Goal: Task Accomplishment & Management: Use online tool/utility

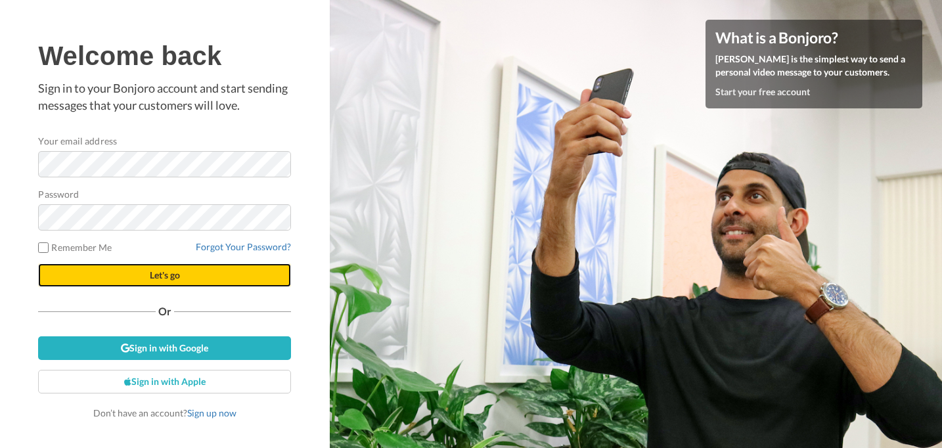
click at [148, 273] on button "Let's go" at bounding box center [164, 276] width 253 height 24
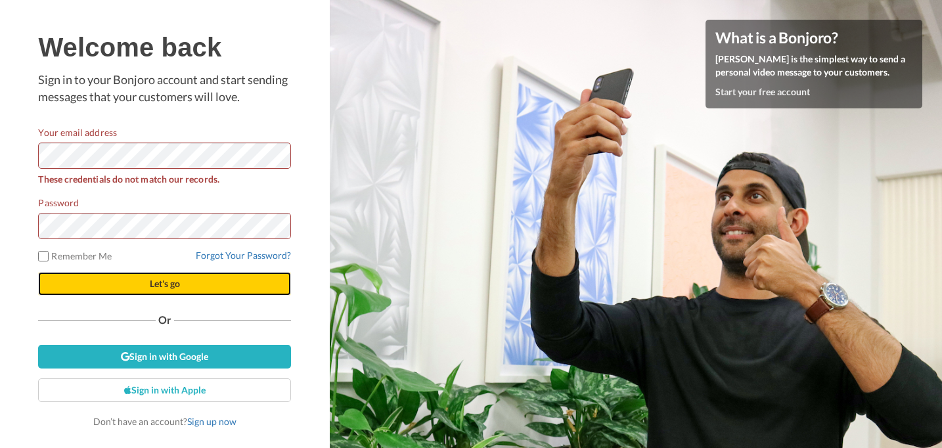
click at [148, 273] on button "Let's go" at bounding box center [164, 284] width 253 height 24
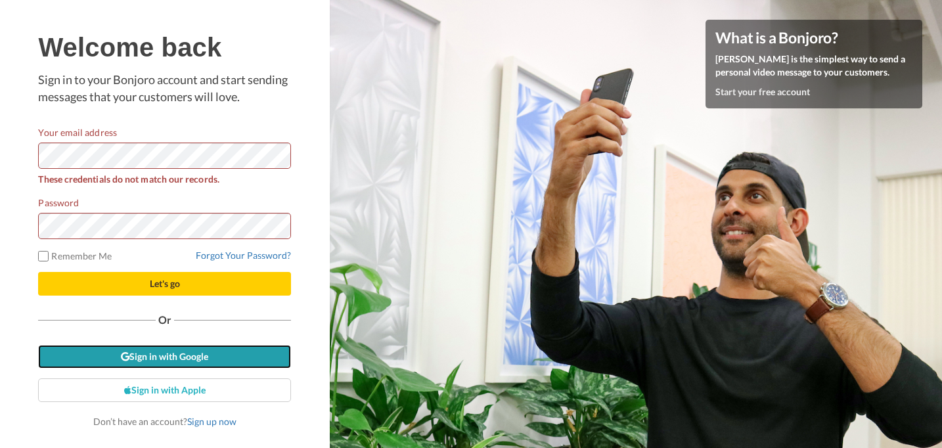
click at [141, 356] on link "Sign in with Google" at bounding box center [164, 357] width 253 height 24
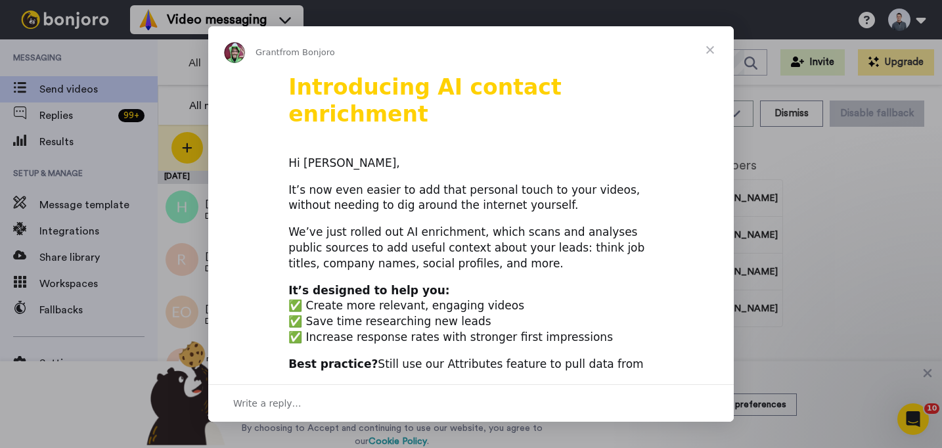
click at [708, 50] on span "Close" at bounding box center [710, 49] width 47 height 47
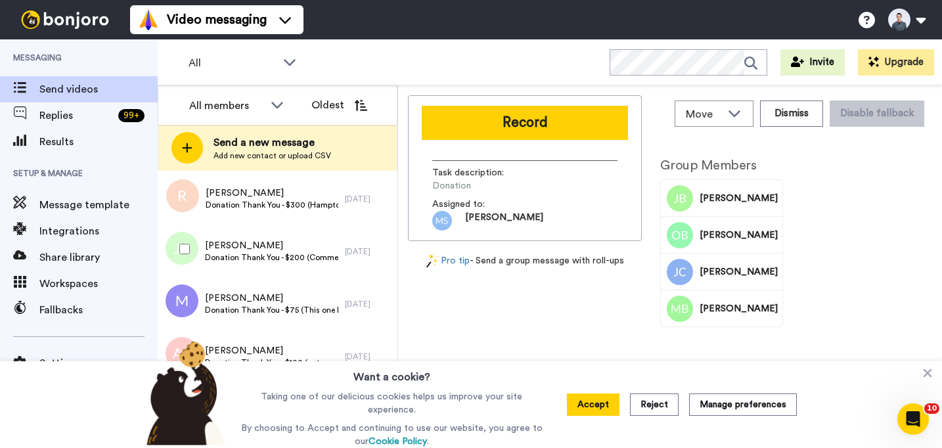
scroll to position [170, 0]
click at [670, 404] on button "Reject" at bounding box center [654, 405] width 49 height 22
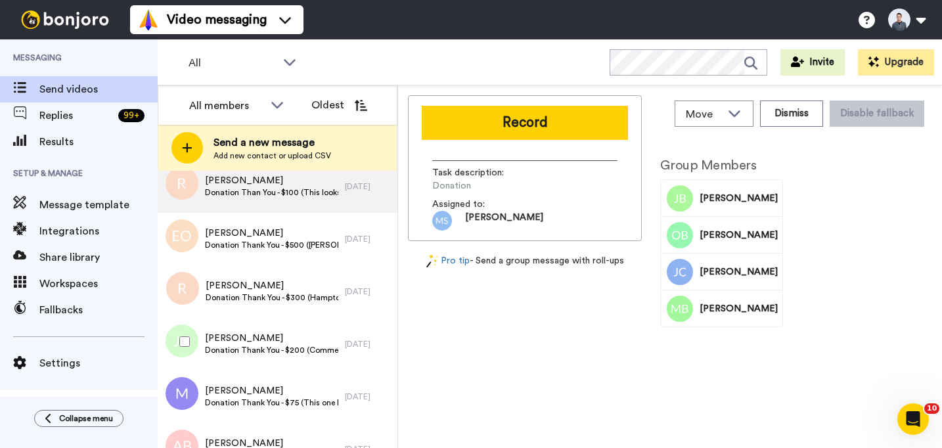
scroll to position [0, 0]
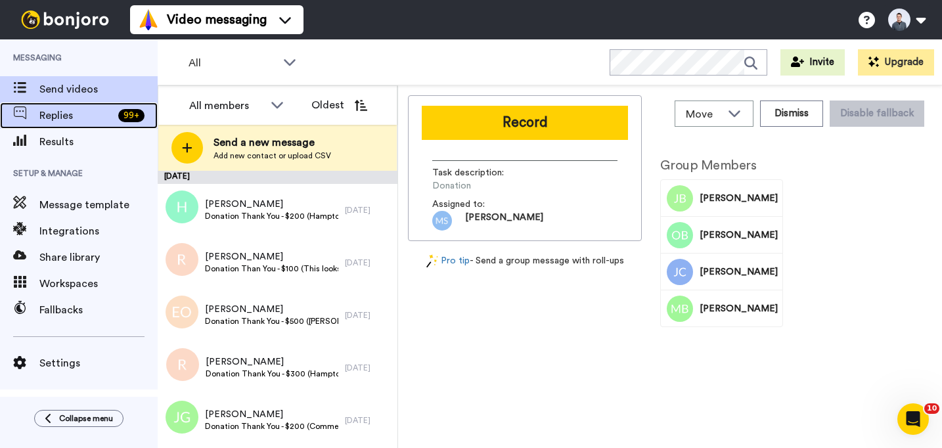
click at [87, 109] on span "Replies" at bounding box center [76, 116] width 74 height 16
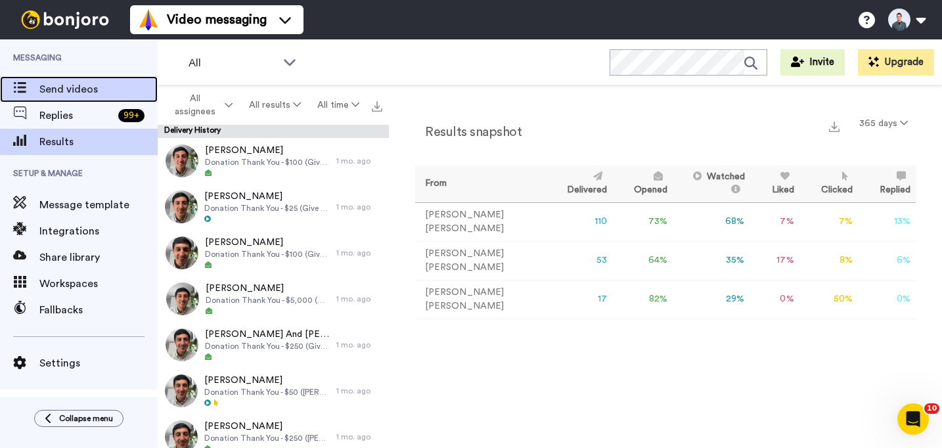
click at [61, 89] on span "Send videos" at bounding box center [98, 89] width 118 height 16
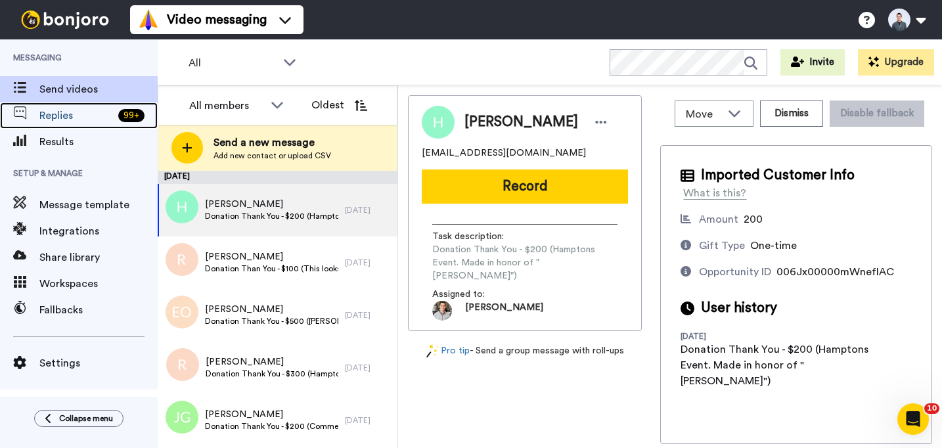
click at [55, 116] on span "Replies" at bounding box center [76, 116] width 74 height 16
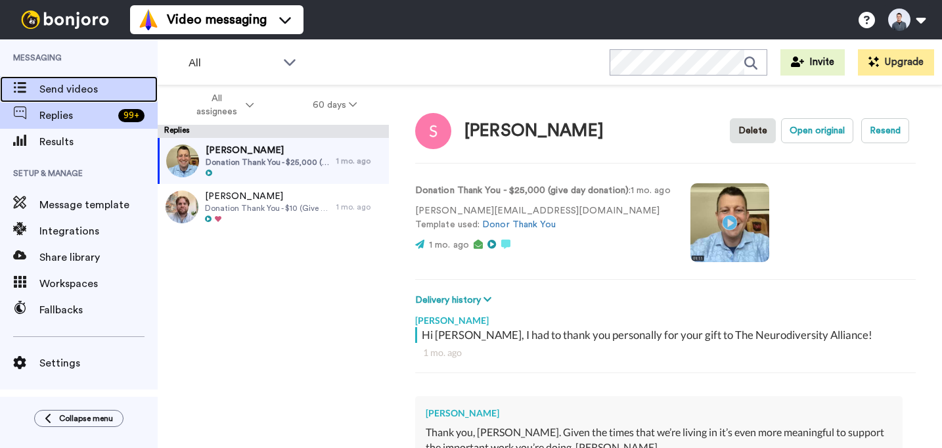
click at [61, 85] on span "Send videos" at bounding box center [98, 89] width 118 height 16
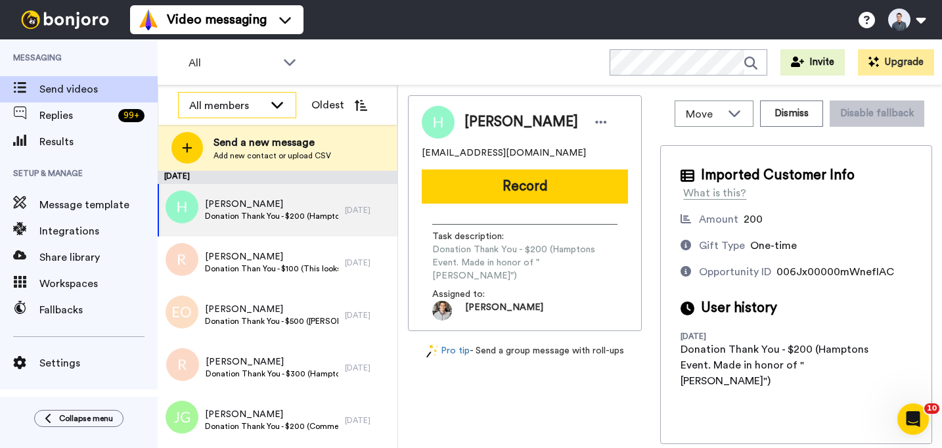
click at [245, 101] on div "All members" at bounding box center [226, 106] width 75 height 16
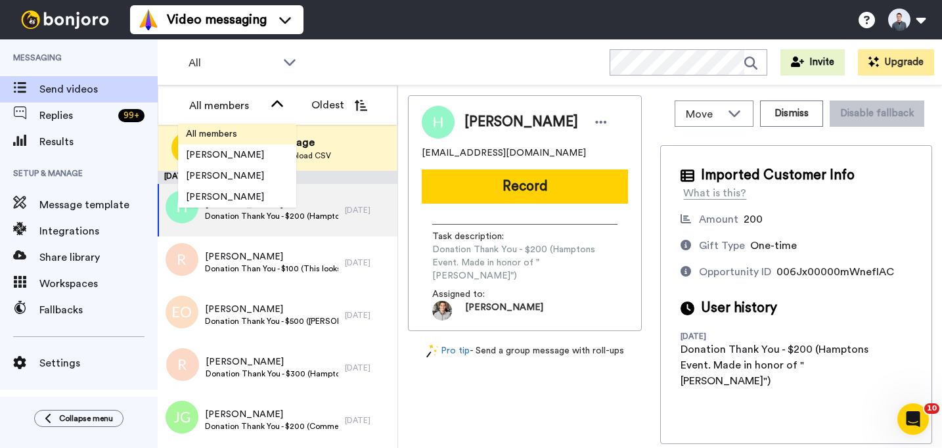
click at [239, 128] on span "All members" at bounding box center [211, 134] width 67 height 13
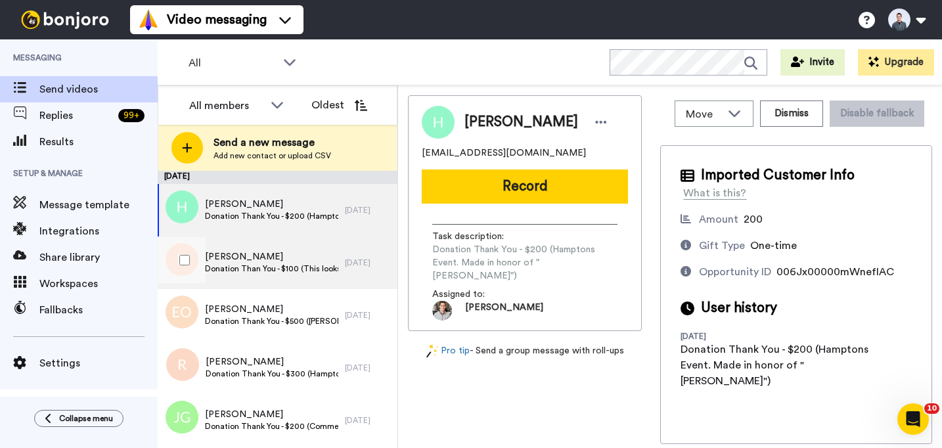
click at [241, 256] on span "Reem Sharaiha" at bounding box center [271, 256] width 133 height 13
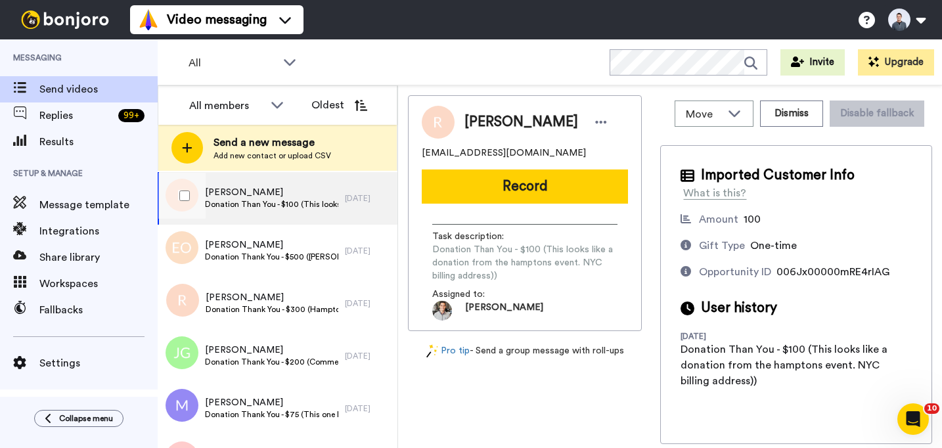
scroll to position [67, 0]
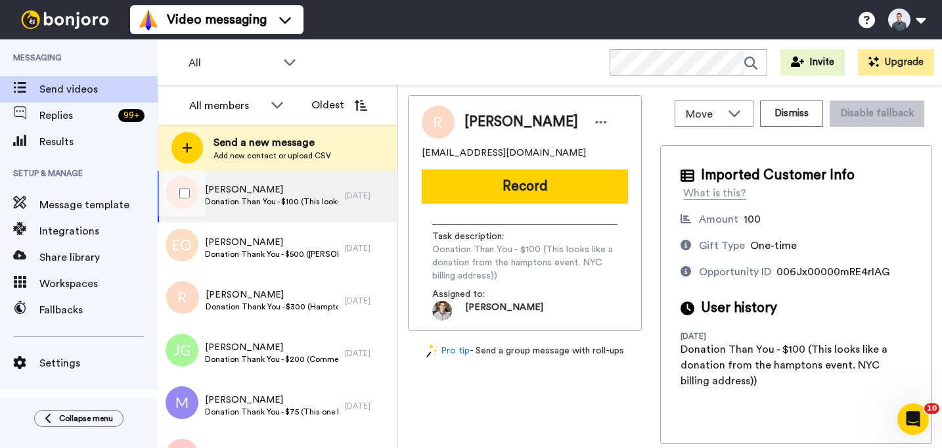
click at [241, 256] on span "Donation Thank You - $500 (Hampton's event donation Thank You)" at bounding box center [271, 254] width 133 height 11
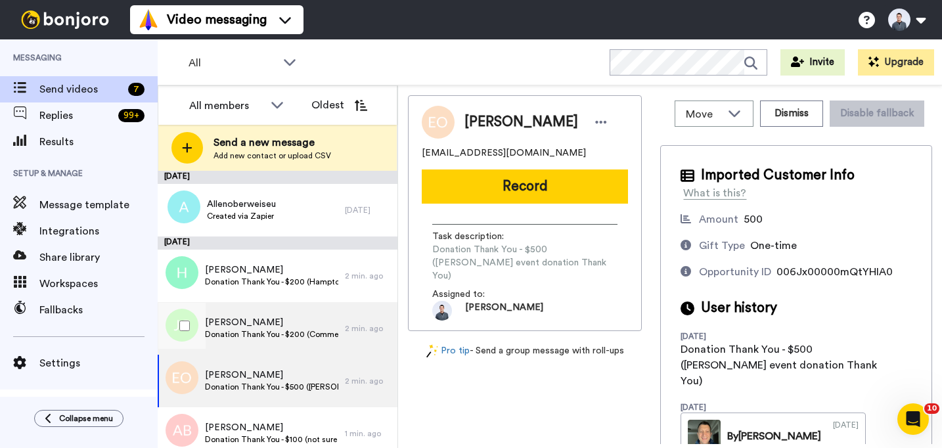
click at [299, 331] on span "Donation Thank You - $200 (Comment left, "Thank you, [PERSON_NAME].")" at bounding box center [271, 334] width 133 height 11
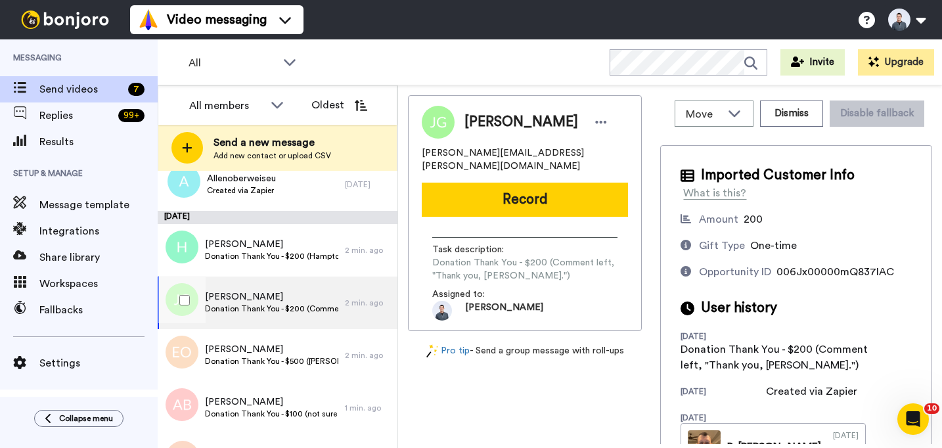
scroll to position [27, 0]
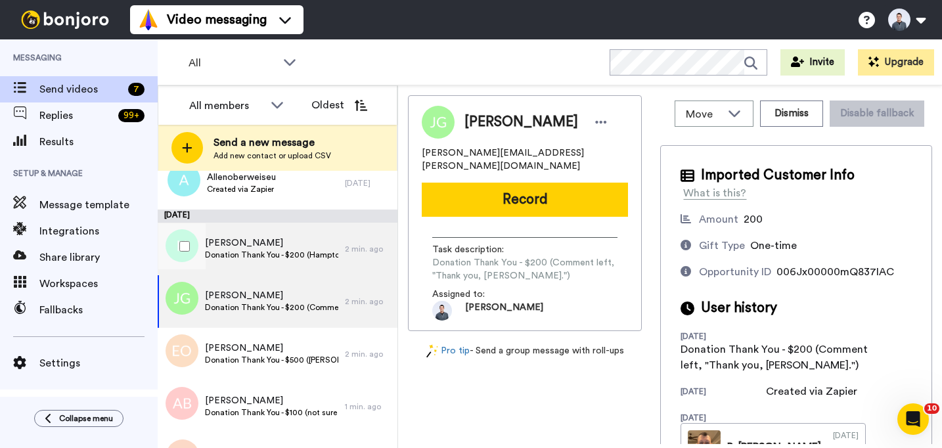
click at [290, 264] on div "Howard Lippman Donation Thank You - $200 (Hamptons Event. Made in honor of "Sus…" at bounding box center [251, 249] width 187 height 53
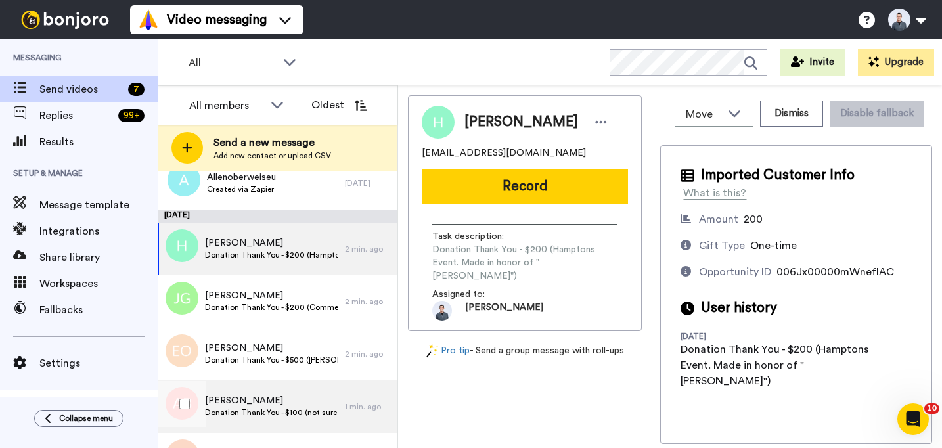
click at [262, 402] on span "Adrian Bozzolo" at bounding box center [271, 400] width 133 height 13
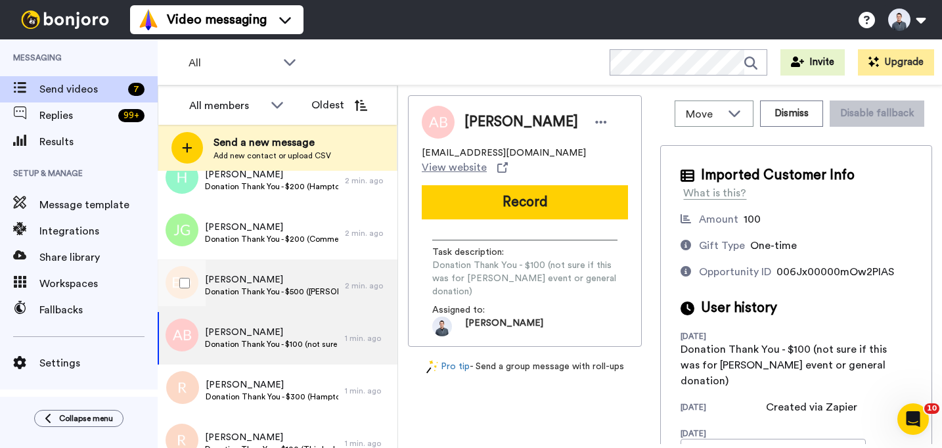
scroll to position [98, 0]
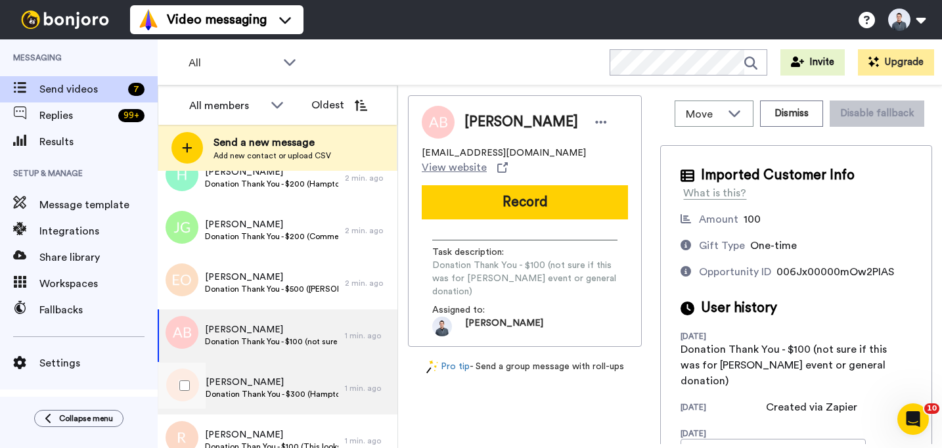
click at [264, 392] on span "Donation Thank You - $300 (Hamptons Event donation thank you)" at bounding box center [272, 394] width 133 height 11
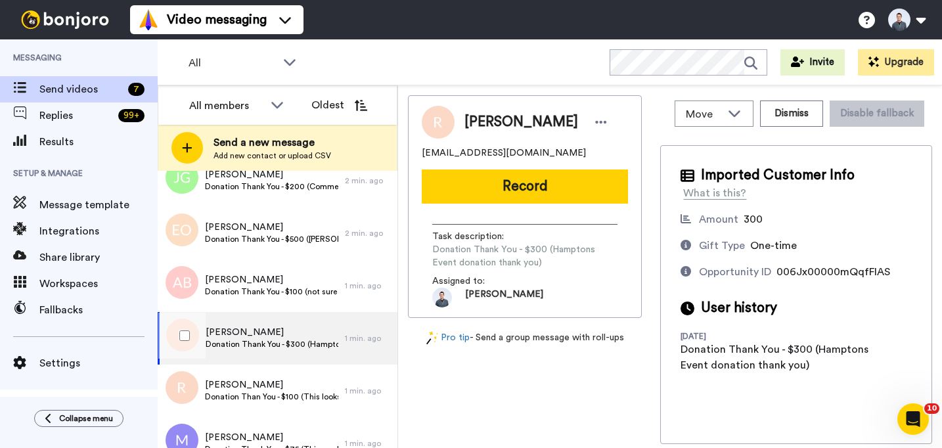
scroll to position [170, 0]
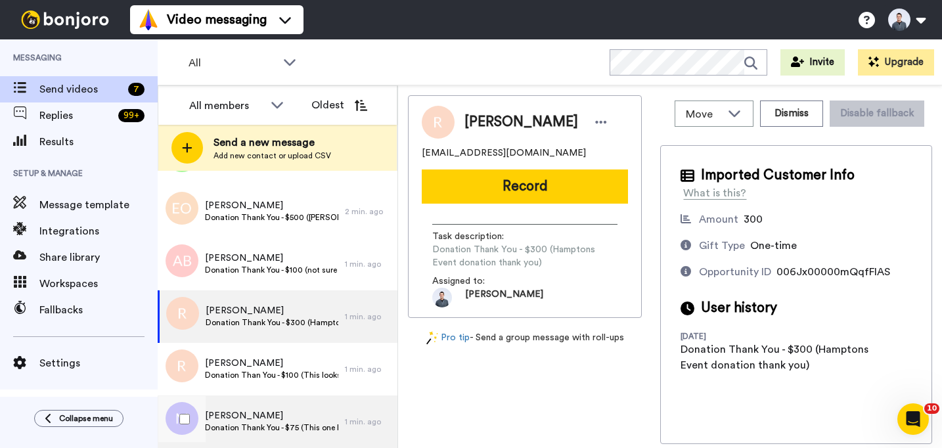
click at [258, 417] on span "Marshall Grupp" at bounding box center [271, 415] width 133 height 13
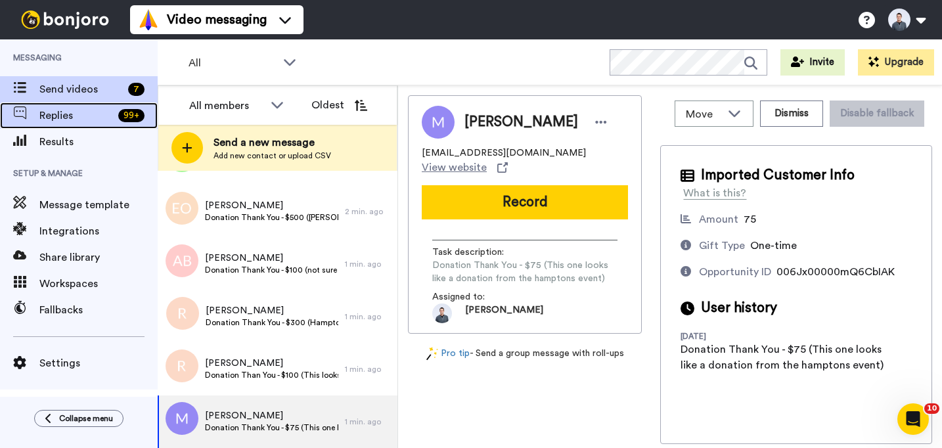
click at [57, 123] on span "Replies" at bounding box center [76, 116] width 74 height 16
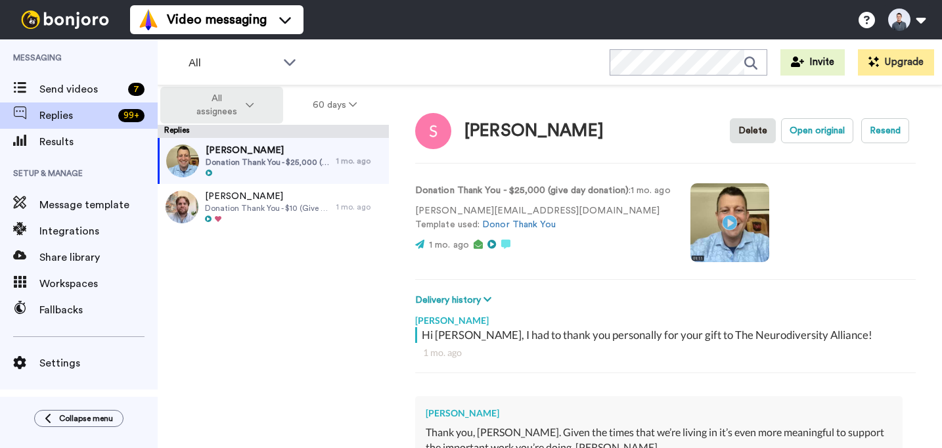
click at [229, 118] on span "All assignees" at bounding box center [216, 105] width 53 height 26
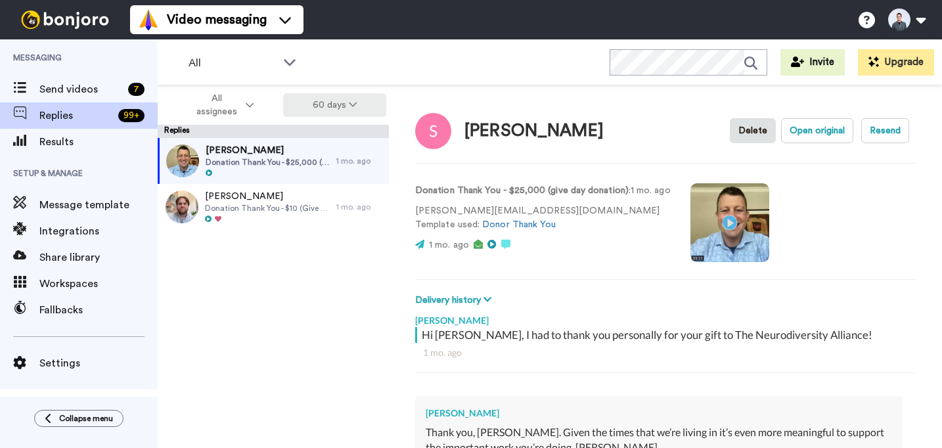
click at [330, 104] on button "60 days" at bounding box center [334, 105] width 103 height 24
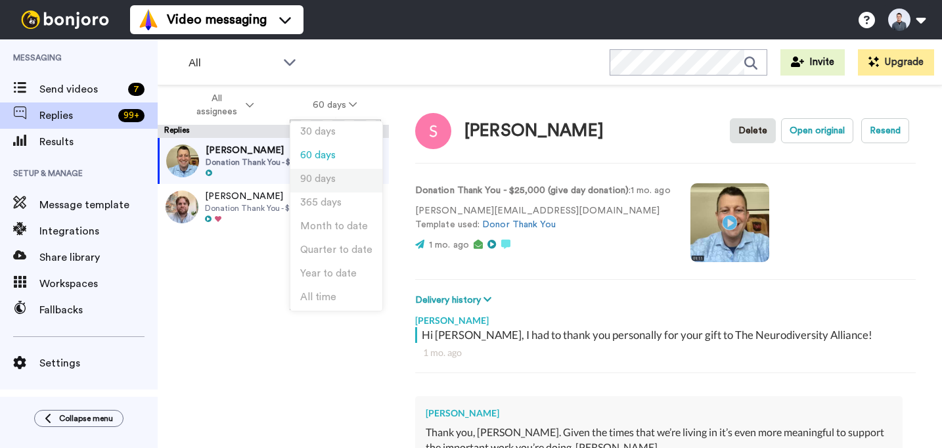
click at [330, 181] on span "90 days" at bounding box center [317, 179] width 35 height 10
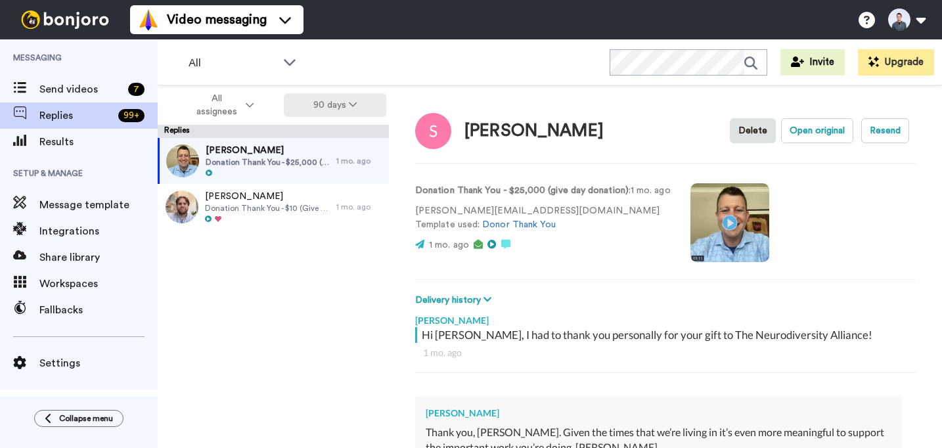
click at [337, 108] on button "90 days" at bounding box center [335, 105] width 103 height 24
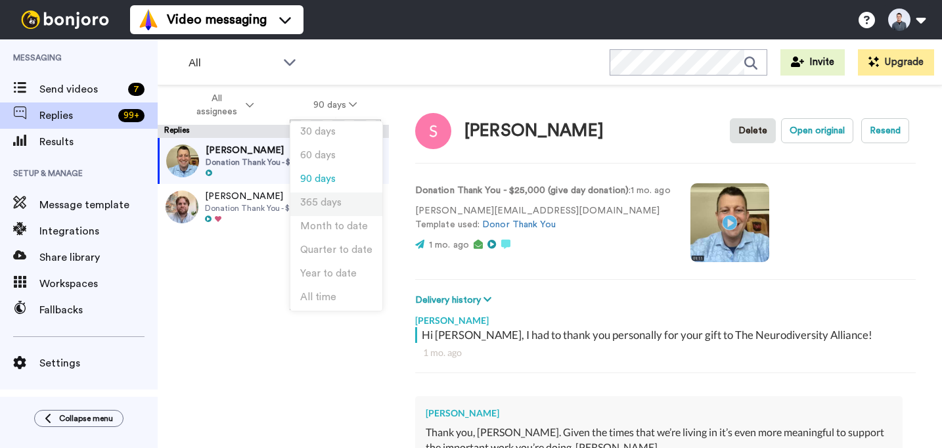
click at [335, 198] on span "365 days" at bounding box center [320, 203] width 41 height 10
type textarea "x"
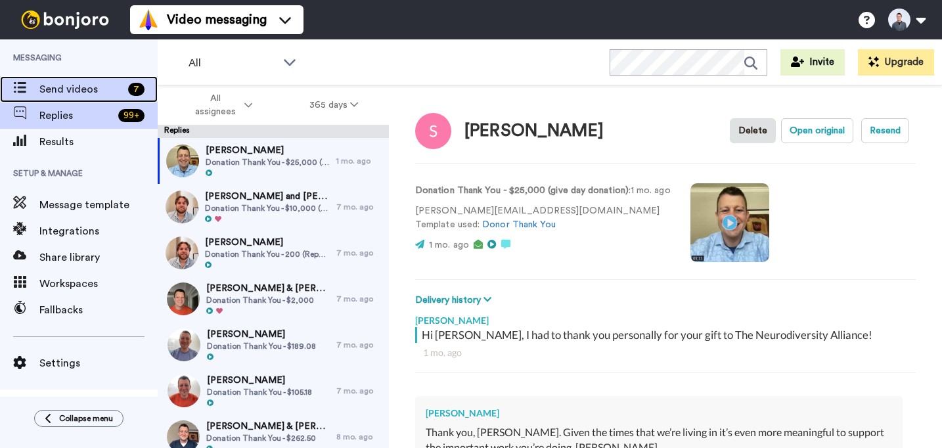
click at [78, 93] on span "Send videos" at bounding box center [80, 89] width 83 height 16
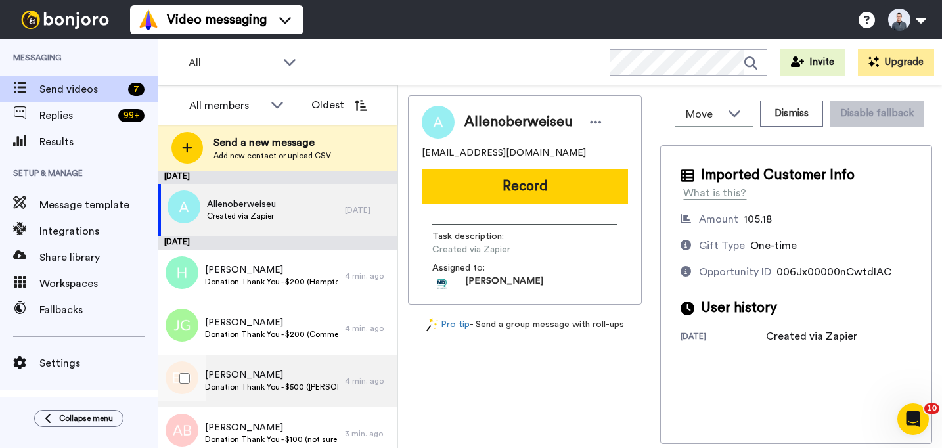
click at [250, 375] on span "[PERSON_NAME]" at bounding box center [271, 375] width 133 height 13
